Goal: Register for event/course

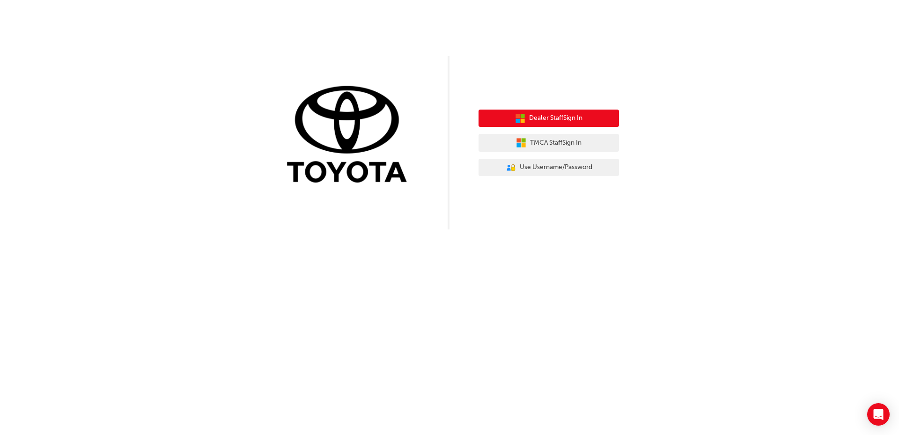
click at [564, 118] on span "Dealer Staff Sign In" at bounding box center [555, 118] width 53 height 11
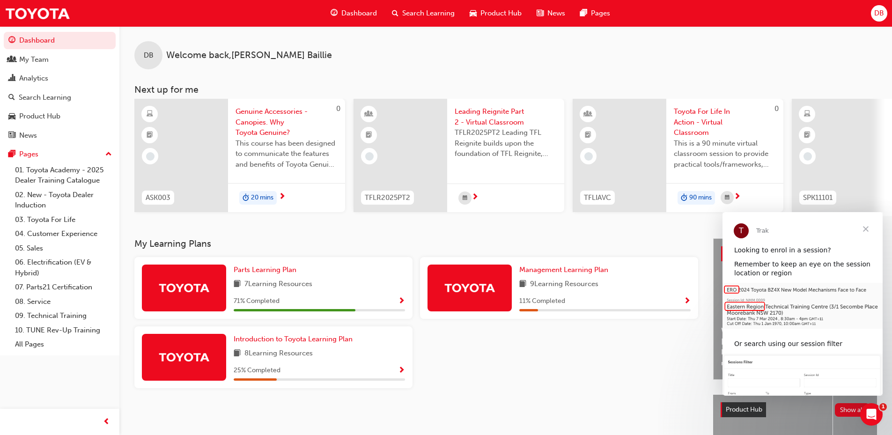
click at [401, 303] on span "Show Progress" at bounding box center [401, 301] width 7 height 8
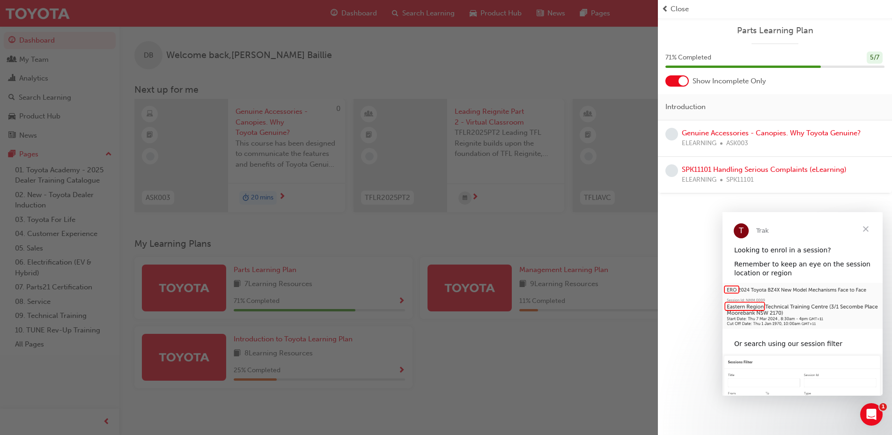
click at [865, 230] on span "Close" at bounding box center [866, 229] width 34 height 34
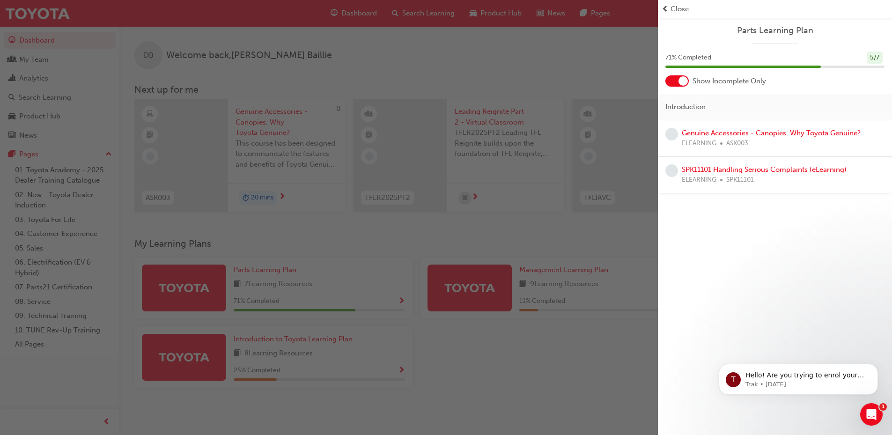
click at [667, 6] on span "prev-icon" at bounding box center [665, 9] width 7 height 11
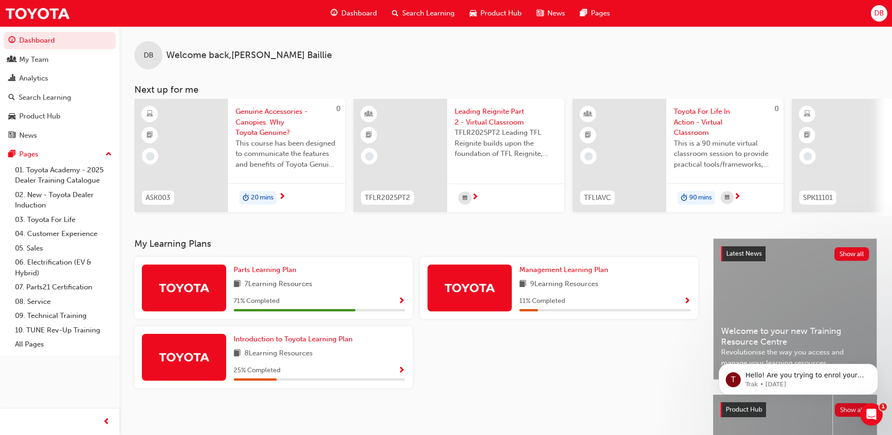
click at [547, 296] on div "Management Learning Plan 9 Learning Resources 11 % Completed" at bounding box center [604, 288] width 171 height 47
click at [687, 306] on span "Show Progress" at bounding box center [687, 301] width 7 height 8
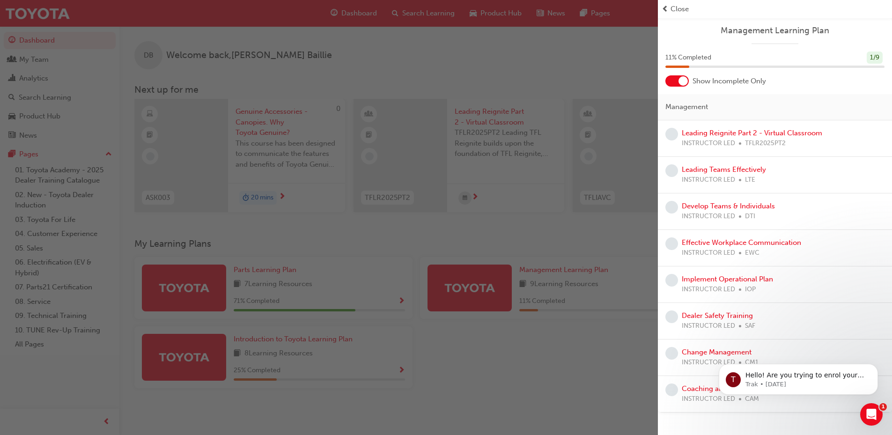
click at [773, 141] on span "TFLR2025PT2" at bounding box center [765, 143] width 41 height 11
click at [786, 133] on link "Leading Reignite Part 2 - Virtual Classroom" at bounding box center [752, 133] width 140 height 8
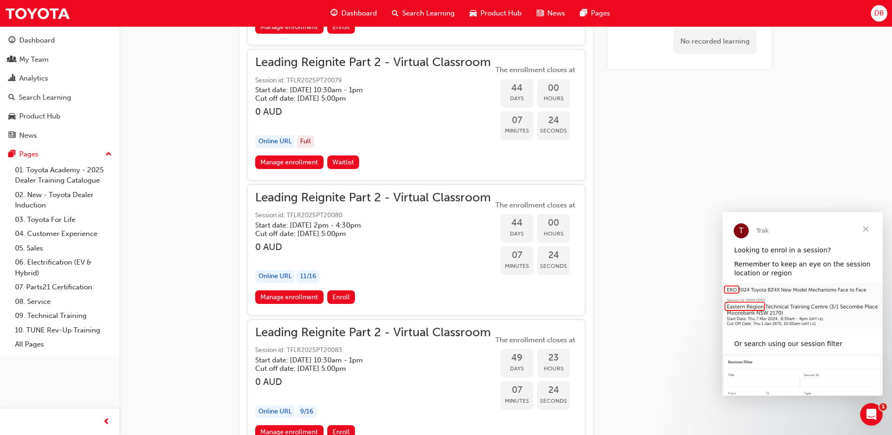
scroll to position [6009, 0]
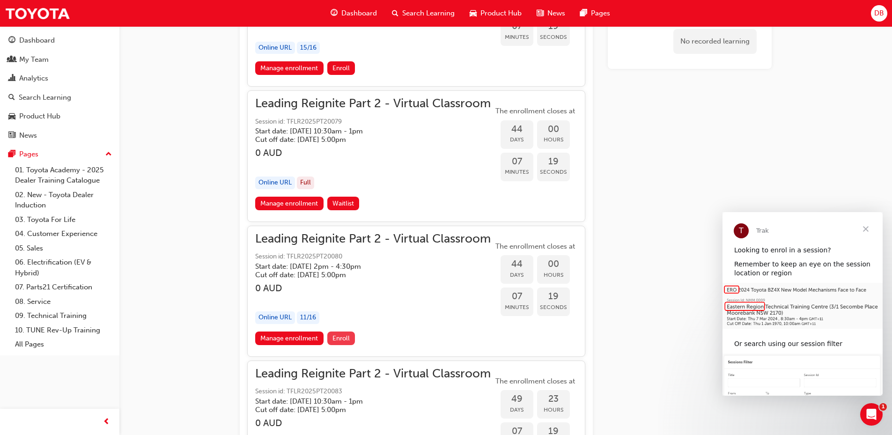
click at [346, 336] on span "Enroll" at bounding box center [340, 338] width 17 height 8
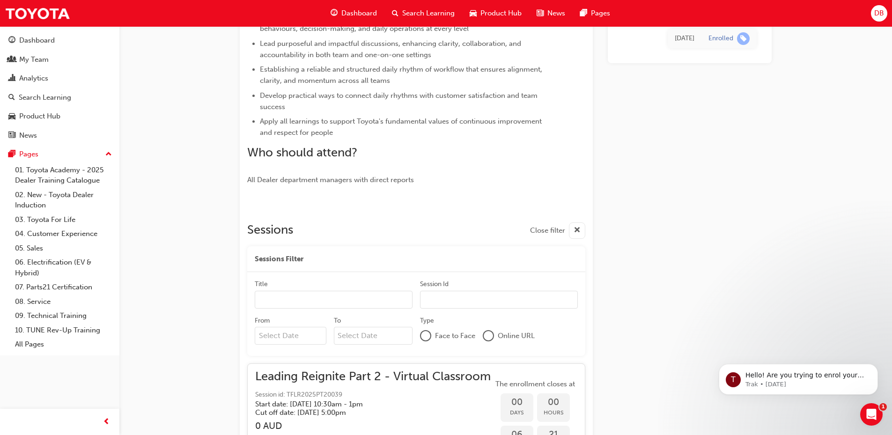
scroll to position [421, 0]
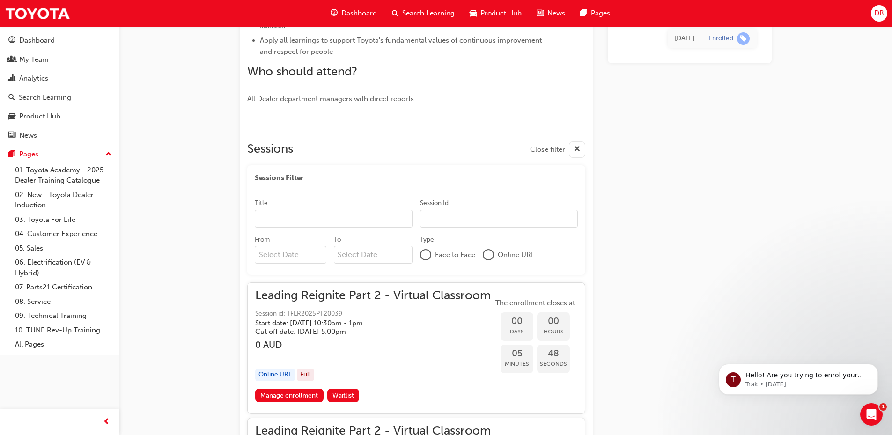
click at [727, 39] on div "Enrolled" at bounding box center [721, 38] width 25 height 9
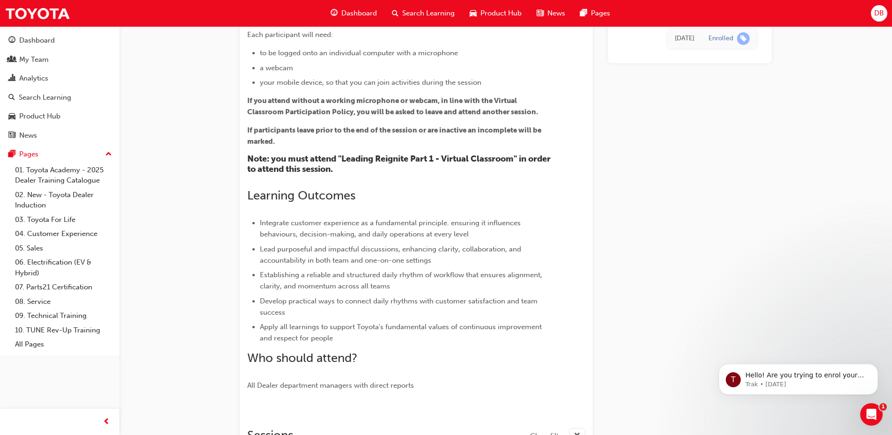
scroll to position [0, 0]
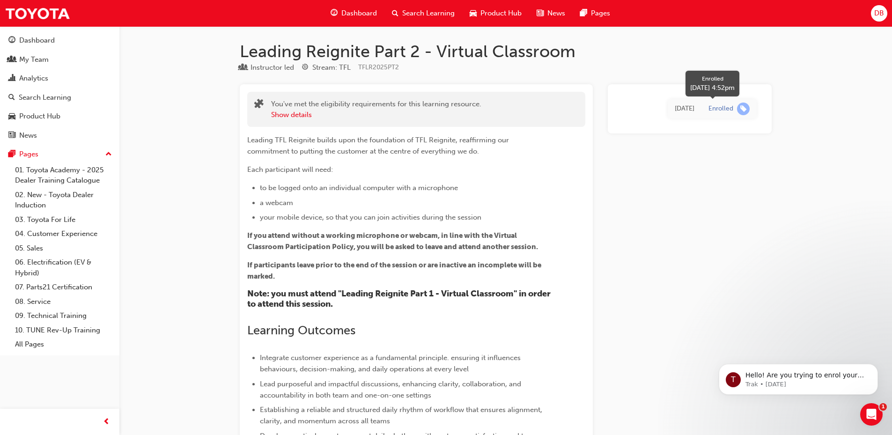
click at [745, 108] on span "learningRecordVerb_ENROLL-icon" at bounding box center [743, 109] width 13 height 13
